Goal: Transaction & Acquisition: Purchase product/service

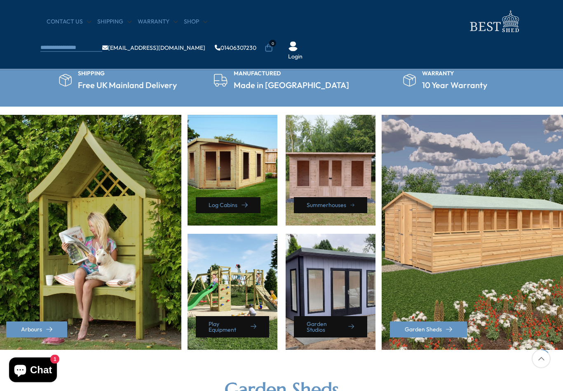
scroll to position [310, 0]
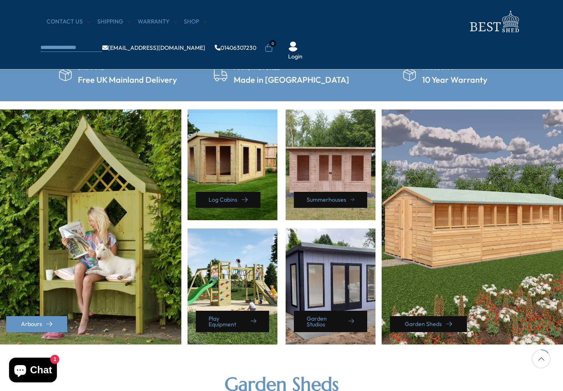
click at [432, 323] on link "Garden Sheds" at bounding box center [428, 324] width 77 height 16
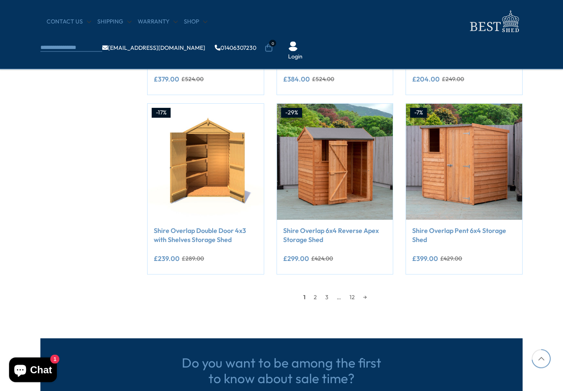
scroll to position [639, 0]
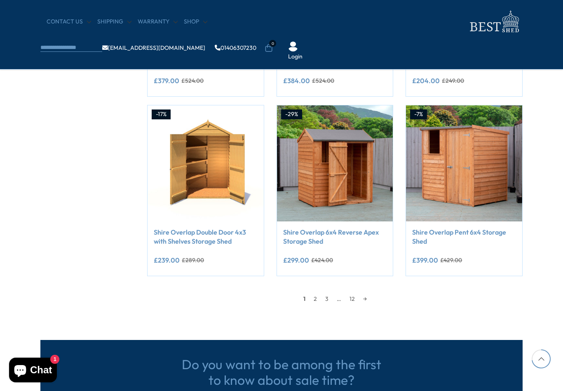
click at [318, 301] on link "2" at bounding box center [315, 299] width 12 height 12
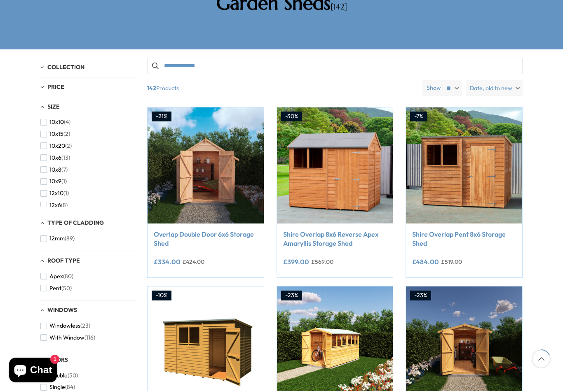
scroll to position [173, 0]
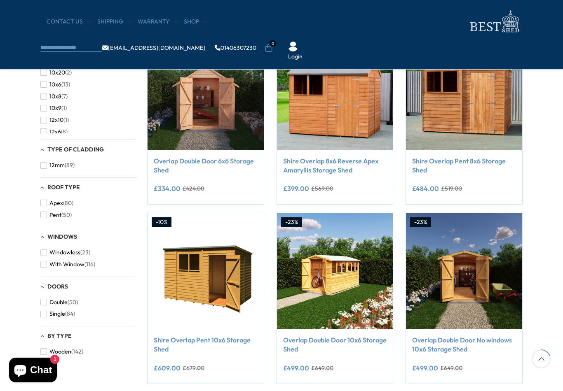
click at [219, 283] on img at bounding box center [205, 271] width 116 height 116
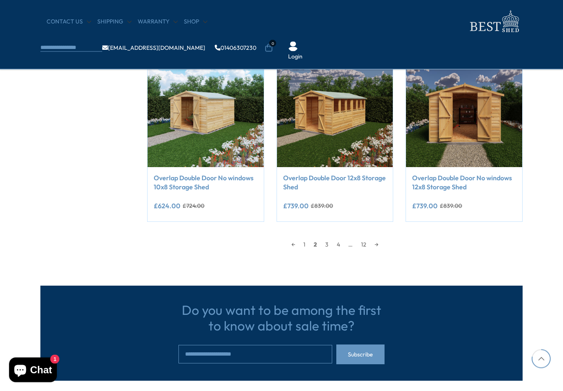
scroll to position [693, 0]
click at [332, 245] on link "3" at bounding box center [327, 244] width 12 height 12
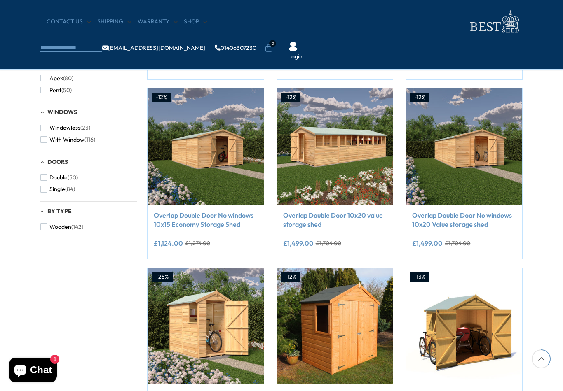
scroll to position [156, 0]
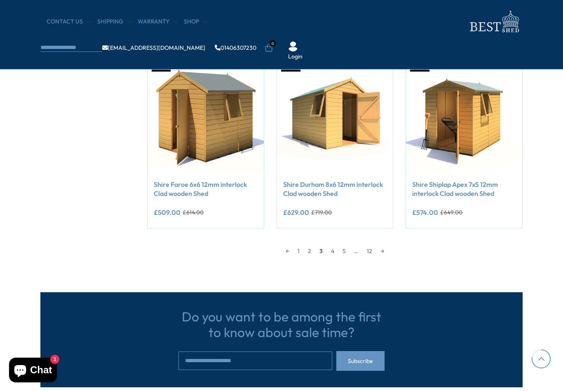
click at [335, 246] on link "4" at bounding box center [333, 251] width 12 height 12
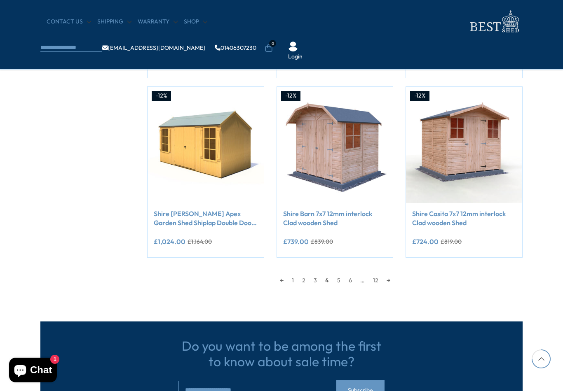
scroll to position [658, 0]
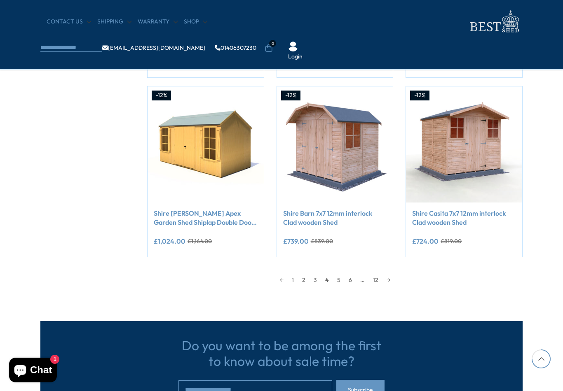
click at [338, 277] on link "5" at bounding box center [339, 280] width 12 height 12
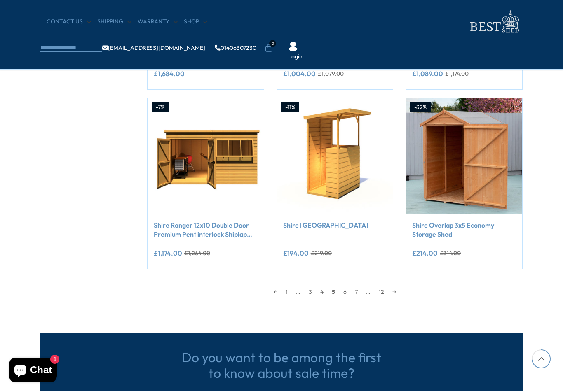
scroll to position [649, 0]
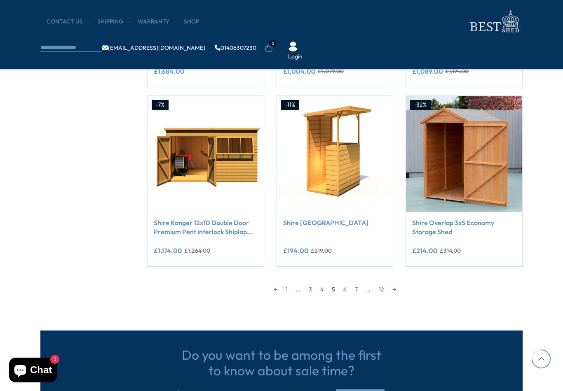
click at [346, 290] on link "6" at bounding box center [345, 289] width 12 height 12
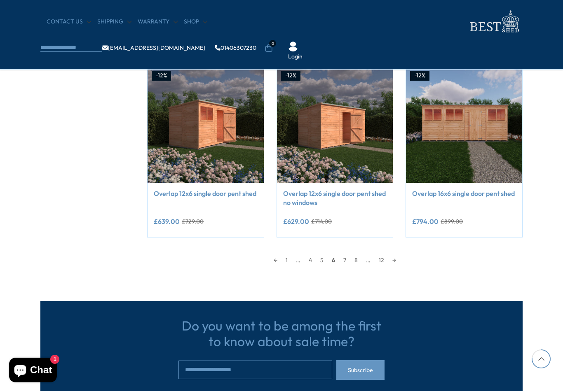
scroll to position [678, 0]
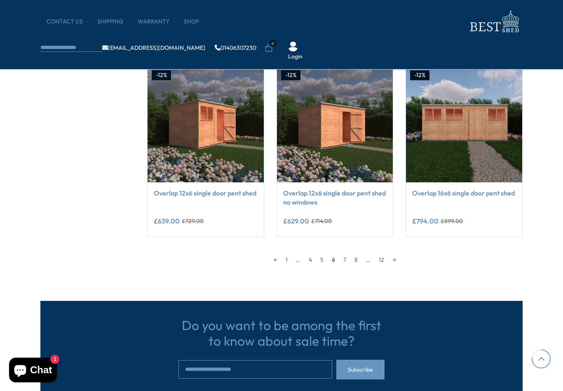
click at [347, 257] on link "7" at bounding box center [344, 260] width 11 height 12
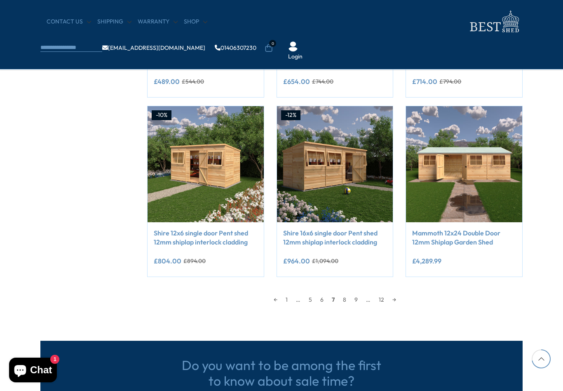
scroll to position [642, 0]
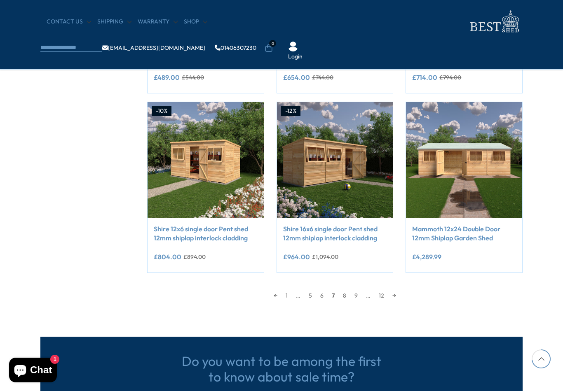
click at [347, 297] on link "8" at bounding box center [345, 296] width 12 height 12
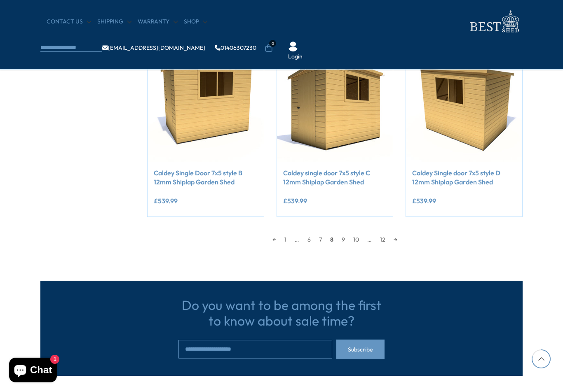
scroll to position [698, 0]
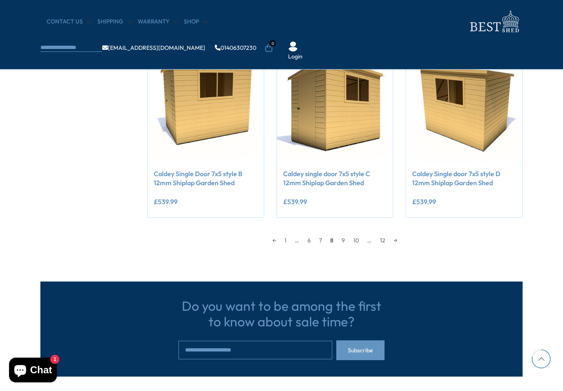
click at [346, 243] on link "9" at bounding box center [343, 240] width 12 height 12
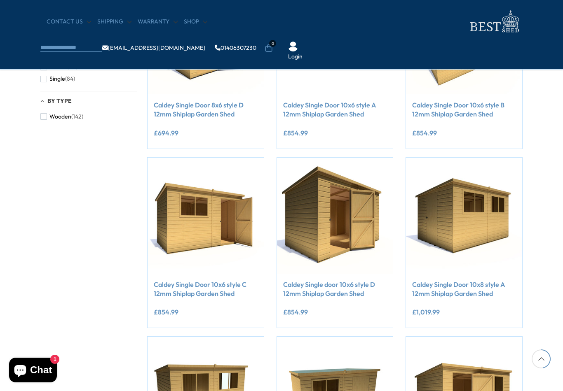
scroll to position [411, 0]
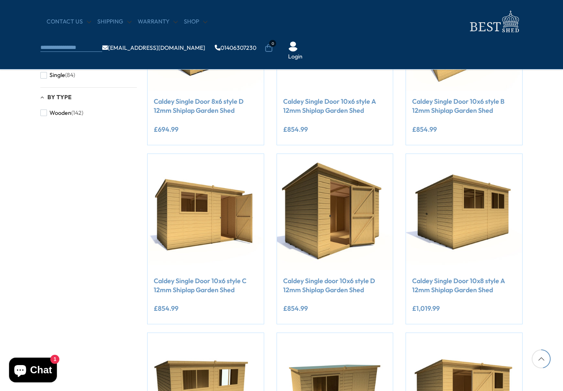
click at [219, 280] on link "Caldey Single Door 10x6 style C 12mm Shiplap Garden Shed" at bounding box center [206, 285] width 104 height 19
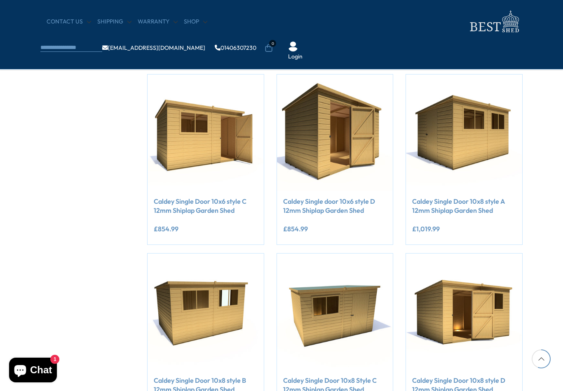
scroll to position [492, 0]
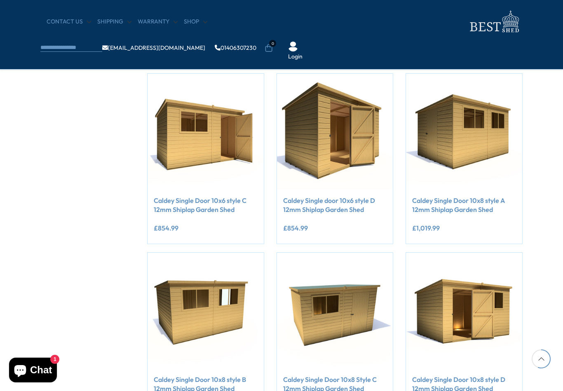
click at [239, 221] on div "**********" at bounding box center [206, 229] width 104 height 17
click at [222, 218] on div "Caldey Single Door 10x6 style C 12mm Shiplap Garden Shed" at bounding box center [206, 208] width 104 height 25
click at [224, 208] on link "Caldey Single Door 10x6 style C 12mm Shiplap Garden Shed" at bounding box center [206, 205] width 104 height 19
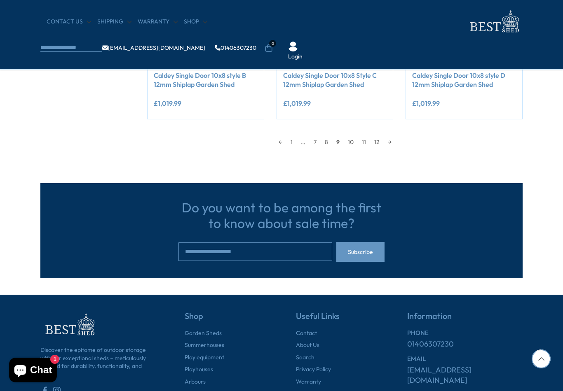
scroll to position [795, 0]
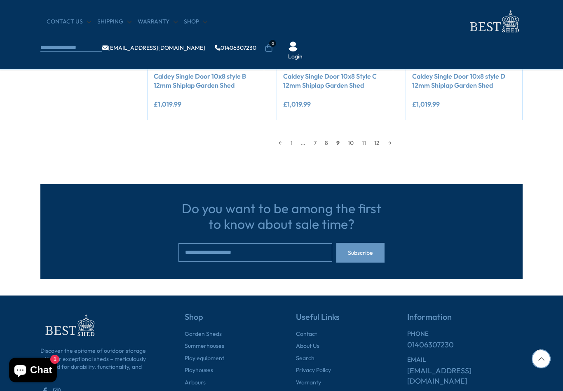
click at [352, 140] on link "10" at bounding box center [350, 143] width 14 height 12
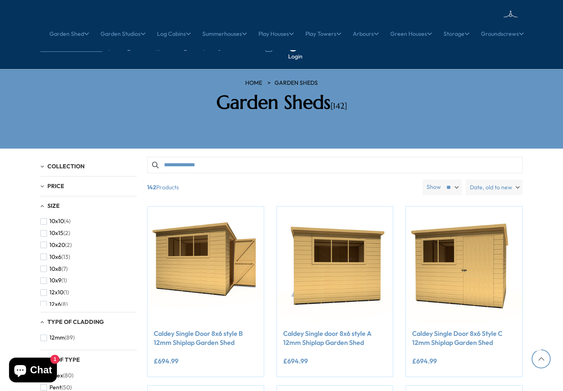
scroll to position [808, 0]
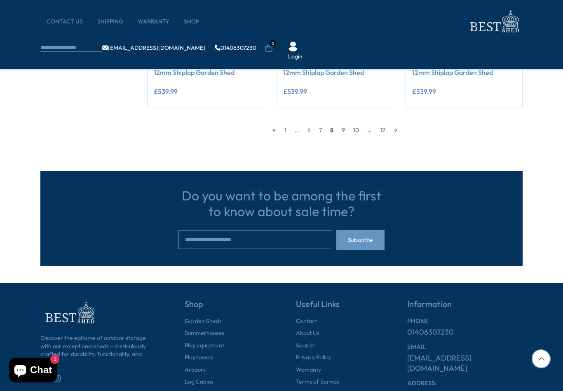
scroll to position [710, 0]
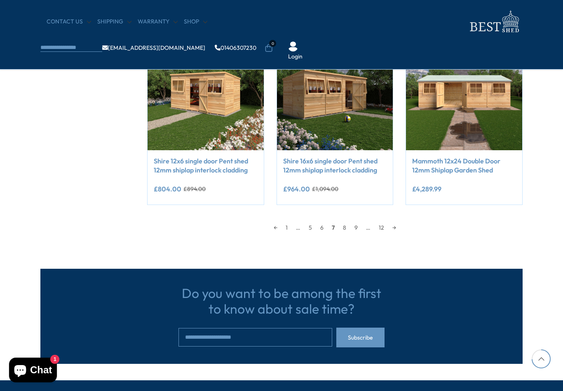
scroll to position [655, 0]
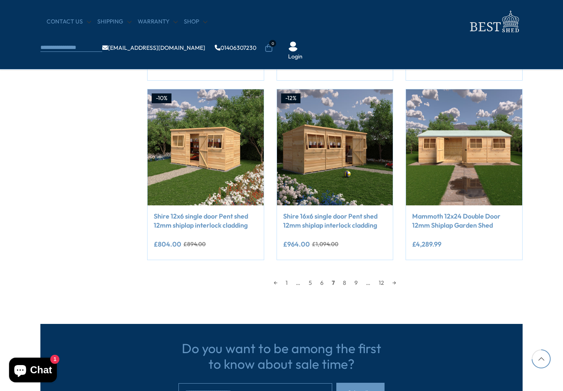
scroll to position [691, 0]
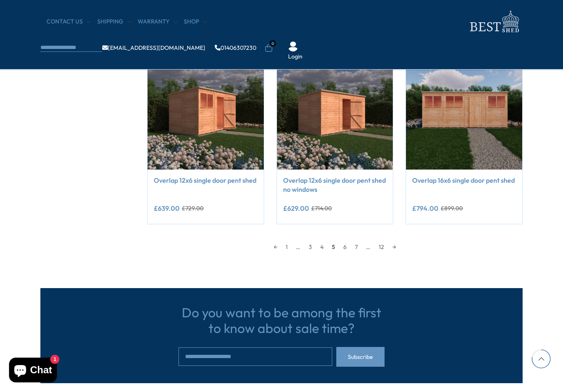
scroll to position [661, 0]
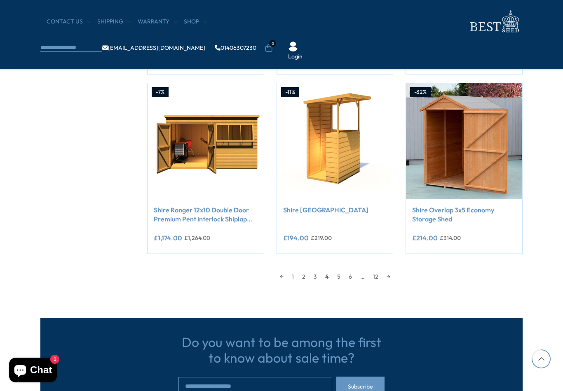
scroll to position [671, 0]
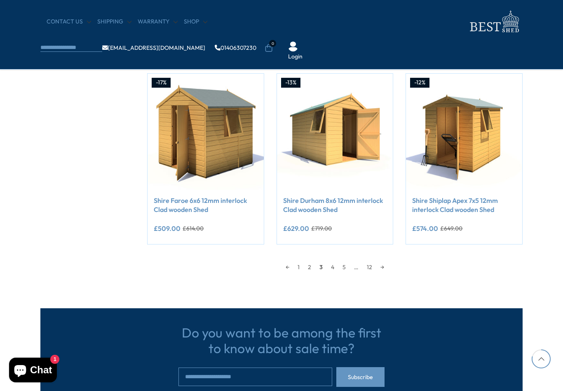
scroll to position [700, 0]
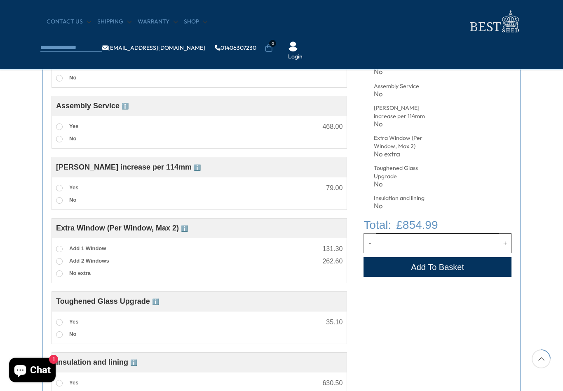
scroll to position [361, 0]
click at [61, 187] on span at bounding box center [59, 187] width 7 height 7
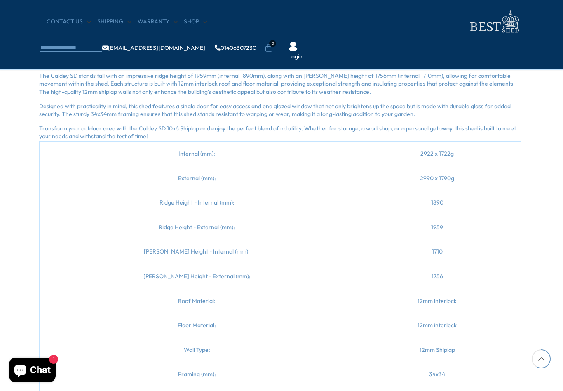
scroll to position [848, 1]
click at [339, 206] on td "Ridge Height - Internal (mm):" at bounding box center [197, 202] width 314 height 25
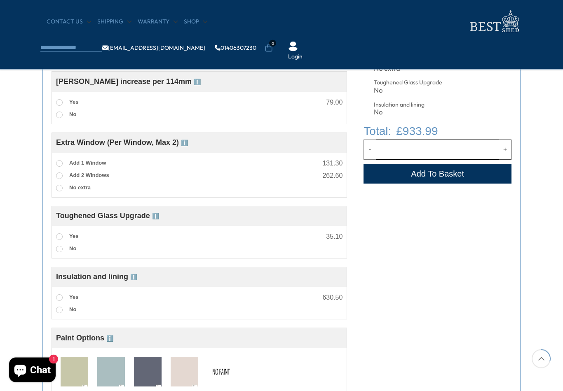
scroll to position [440, 0]
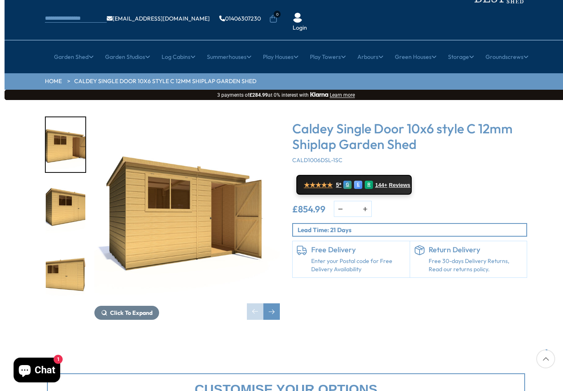
scroll to position [41, 0]
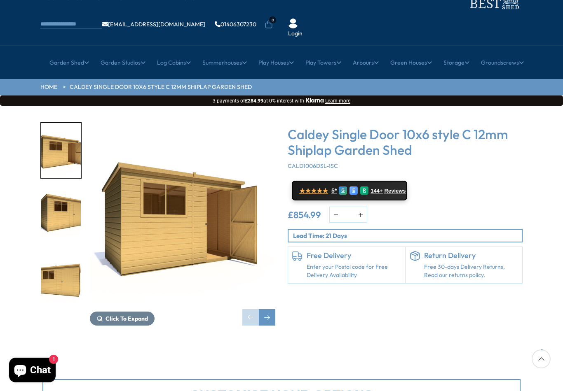
click at [58, 123] on img "1 / 12" at bounding box center [61, 150] width 40 height 55
click at [52, 252] on img "3 / 12" at bounding box center [61, 279] width 40 height 55
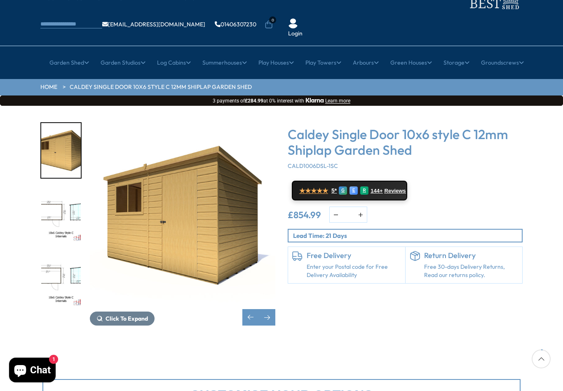
click at [54, 256] on img "6 / 12" at bounding box center [61, 279] width 40 height 55
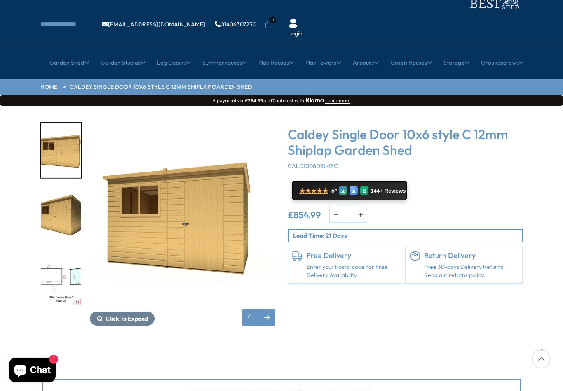
click at [73, 195] on img "4 / 12" at bounding box center [61, 215] width 40 height 55
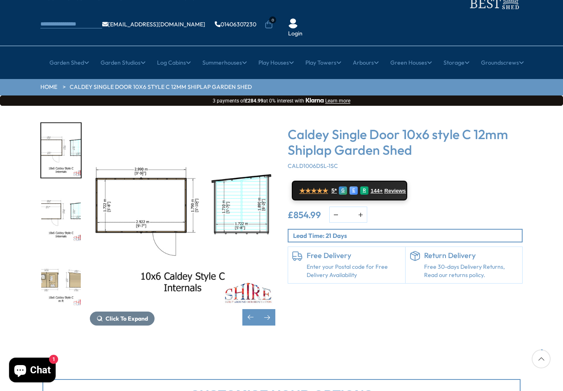
click at [70, 255] on img "7 / 12" at bounding box center [61, 279] width 40 height 55
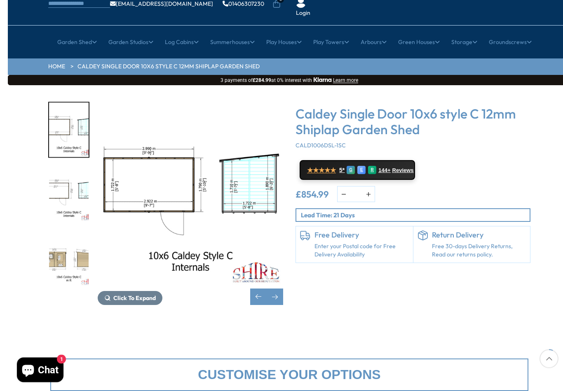
scroll to position [0, 0]
